Goal: Transaction & Acquisition: Download file/media

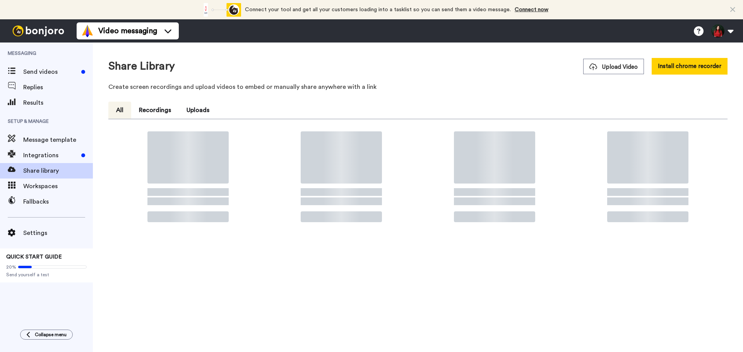
click at [606, 65] on span "Upload Video" at bounding box center [613, 67] width 48 height 8
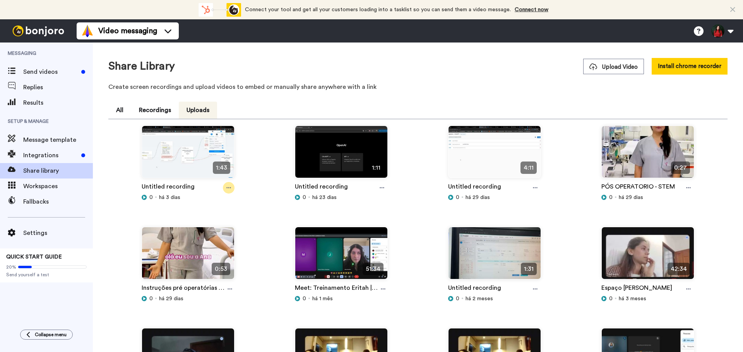
click at [228, 187] on icon at bounding box center [228, 187] width 5 height 5
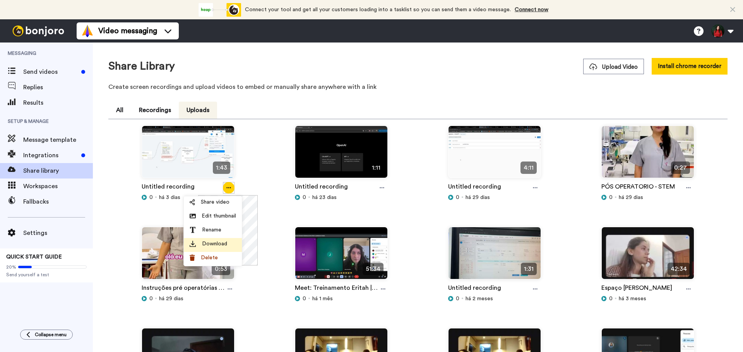
click at [212, 241] on span "Download" at bounding box center [214, 244] width 25 height 8
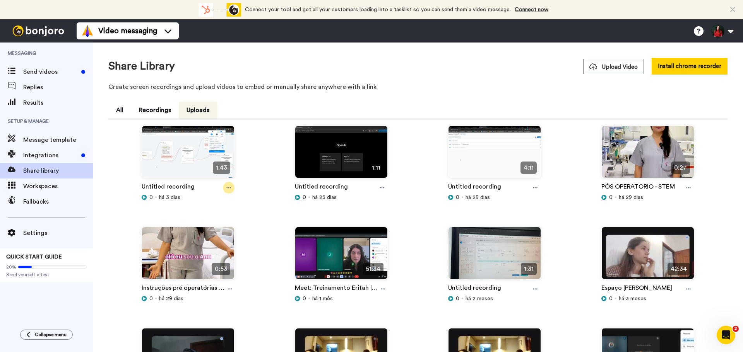
click at [224, 188] on div at bounding box center [229, 188] width 12 height 12
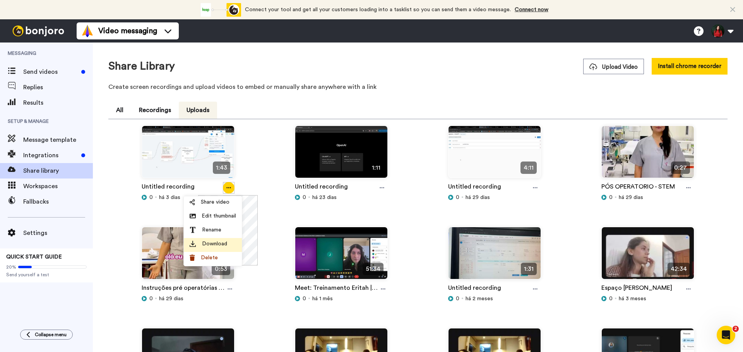
click at [219, 243] on span "Download" at bounding box center [214, 244] width 25 height 8
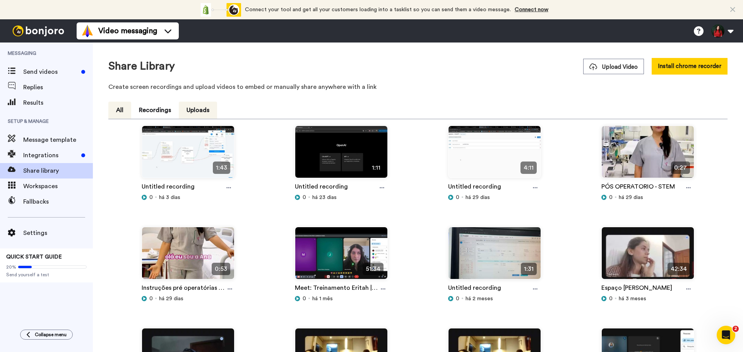
click at [127, 110] on button "All" at bounding box center [119, 110] width 23 height 17
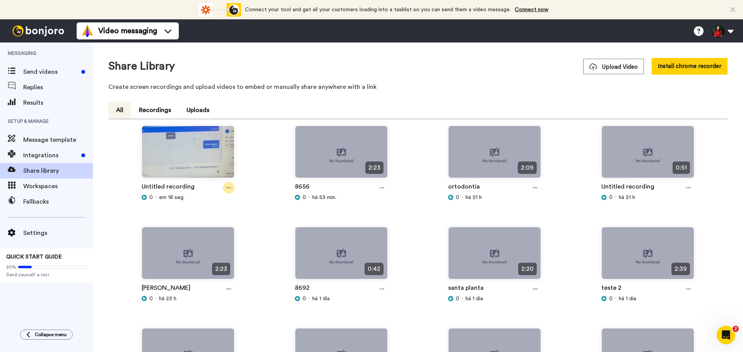
click at [225, 188] on div at bounding box center [229, 188] width 12 height 12
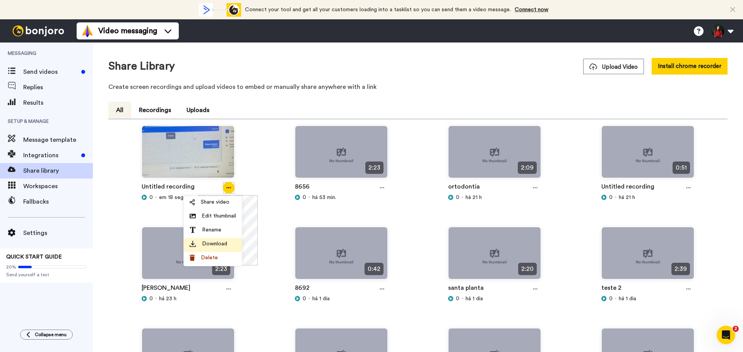
click at [214, 245] on span "Download" at bounding box center [214, 244] width 25 height 8
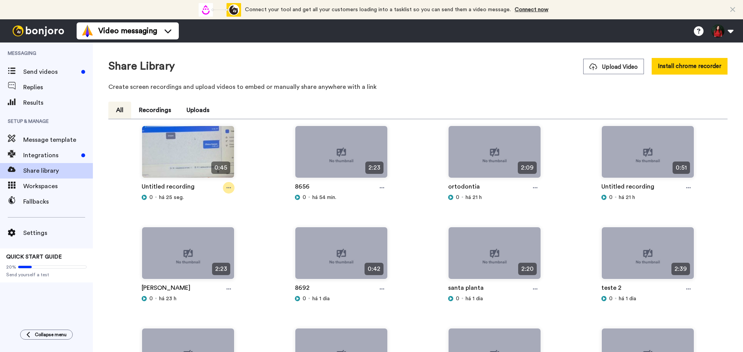
click at [228, 191] on div at bounding box center [229, 188] width 12 height 12
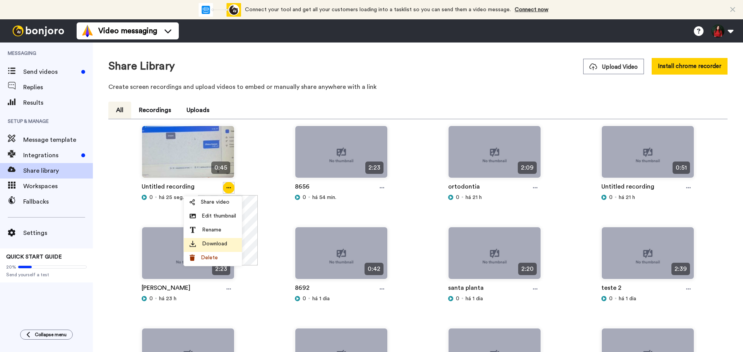
click at [222, 245] on span "Download" at bounding box center [214, 244] width 25 height 8
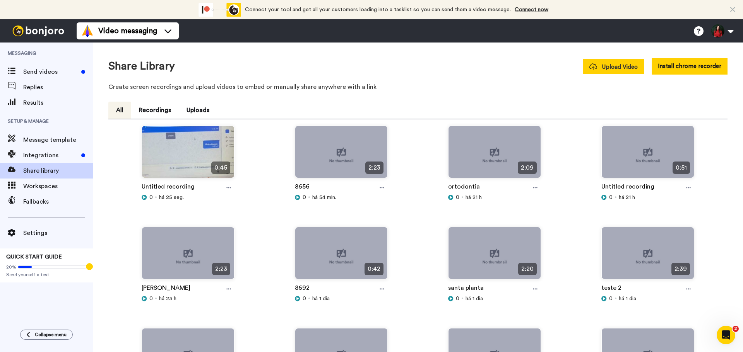
click at [609, 71] on span "Upload Video" at bounding box center [613, 67] width 48 height 8
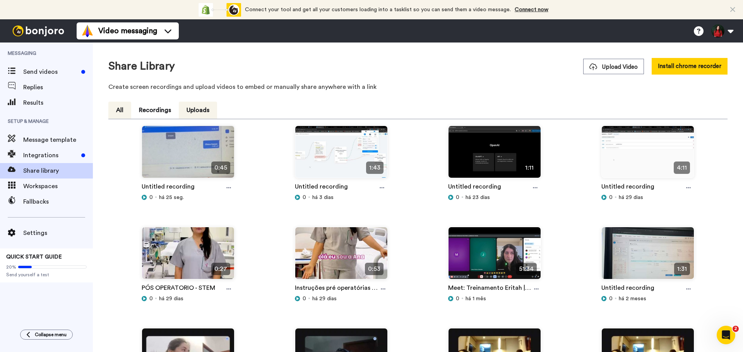
click at [127, 110] on button "All" at bounding box center [119, 110] width 23 height 17
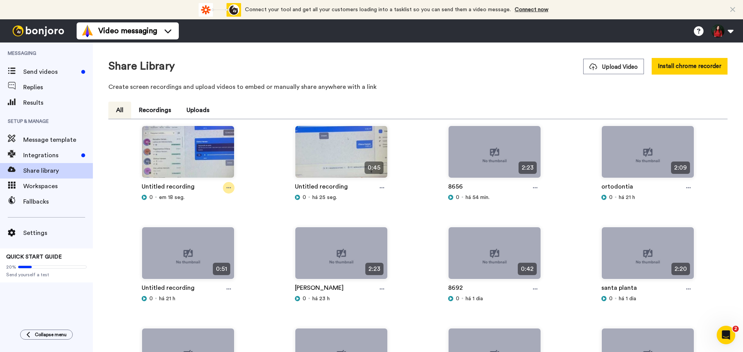
click at [228, 191] on icon at bounding box center [228, 187] width 5 height 5
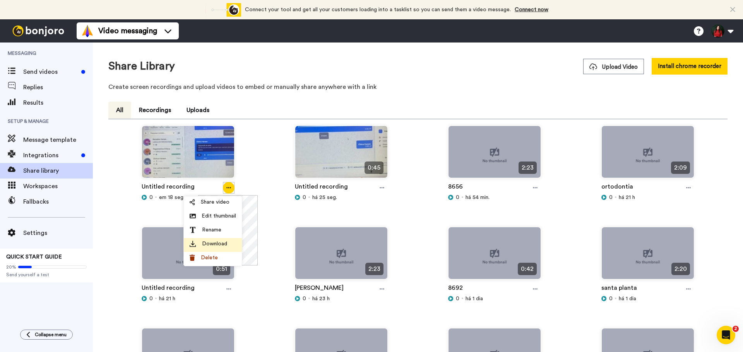
click at [238, 243] on li "Download" at bounding box center [213, 245] width 58 height 14
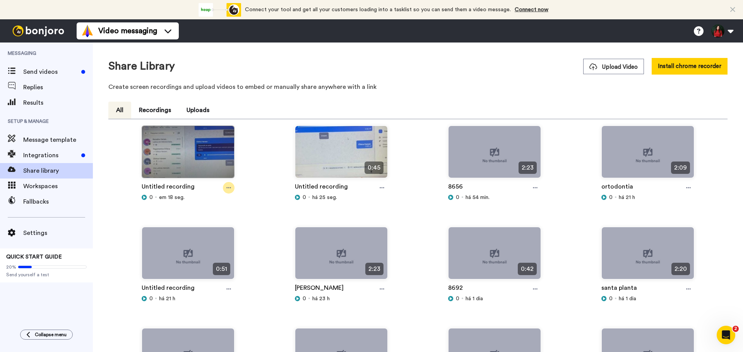
click at [223, 189] on div at bounding box center [229, 188] width 12 height 12
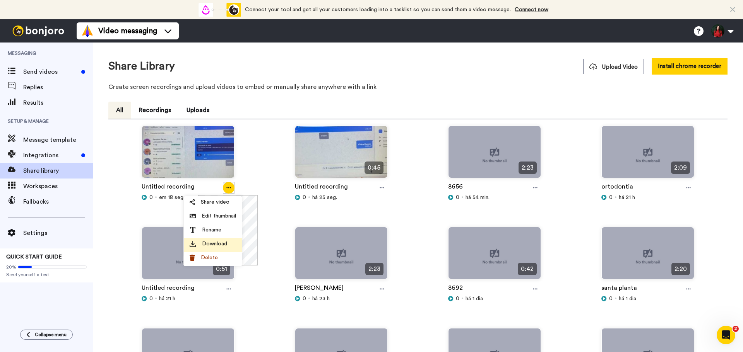
click at [217, 244] on span "Download" at bounding box center [214, 244] width 25 height 8
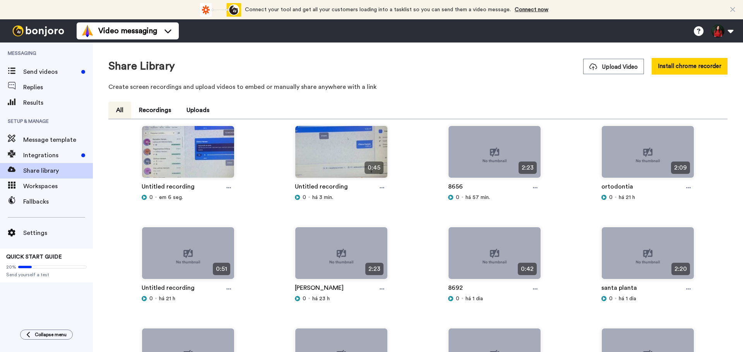
click at [228, 189] on icon at bounding box center [228, 187] width 5 height 5
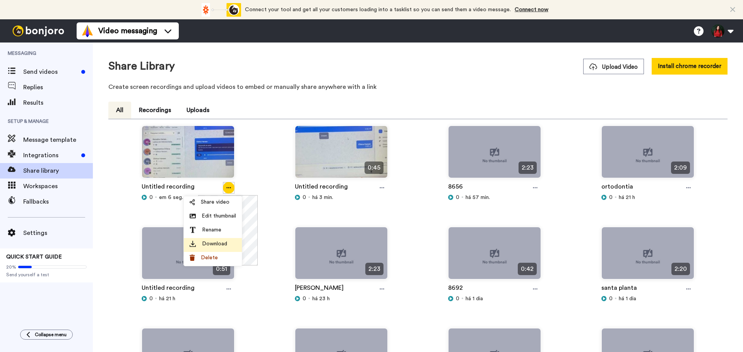
click at [216, 246] on span "Download" at bounding box center [214, 244] width 25 height 8
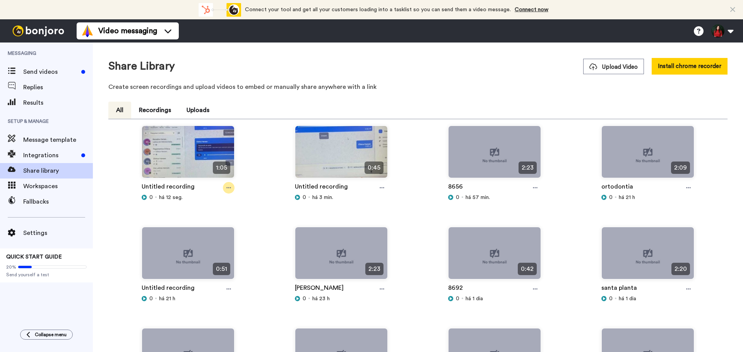
click at [227, 187] on icon at bounding box center [228, 187] width 5 height 5
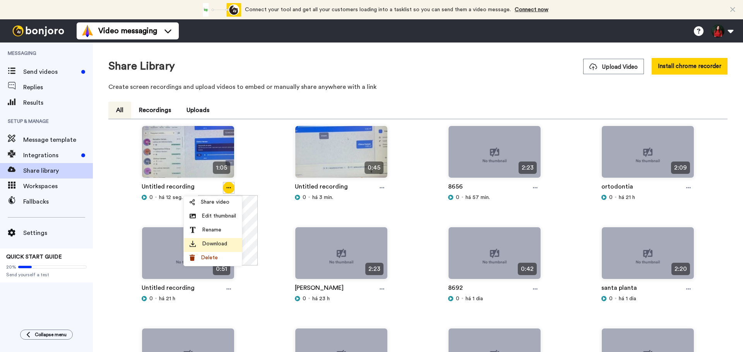
click at [216, 245] on span "Download" at bounding box center [214, 244] width 25 height 8
